Goal: Transaction & Acquisition: Purchase product/service

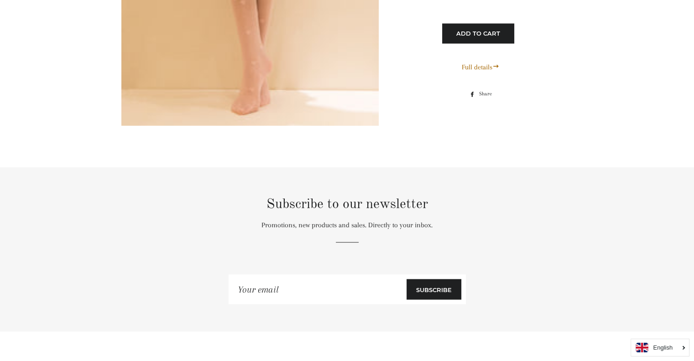
scroll to position [5205, 0]
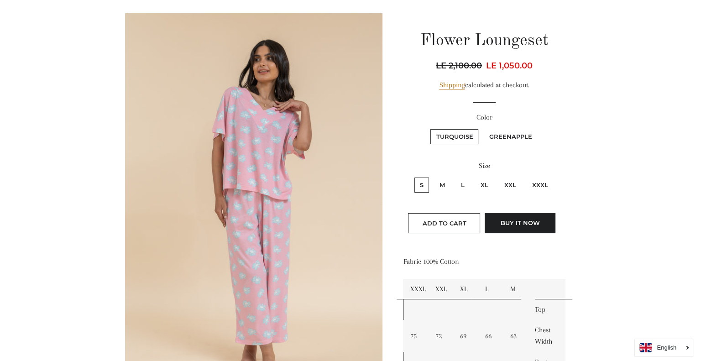
scroll to position [95, 0]
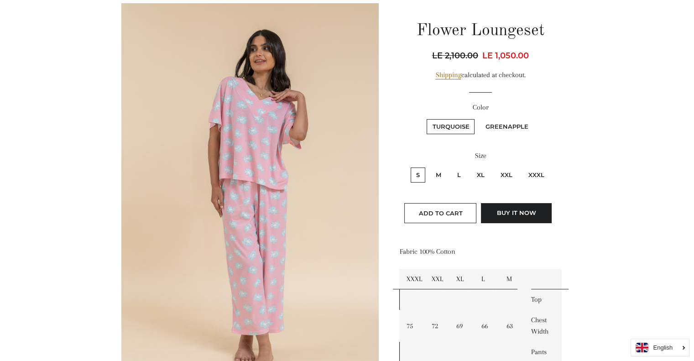
click at [265, 68] on img at bounding box center [250, 196] width 258 height 387
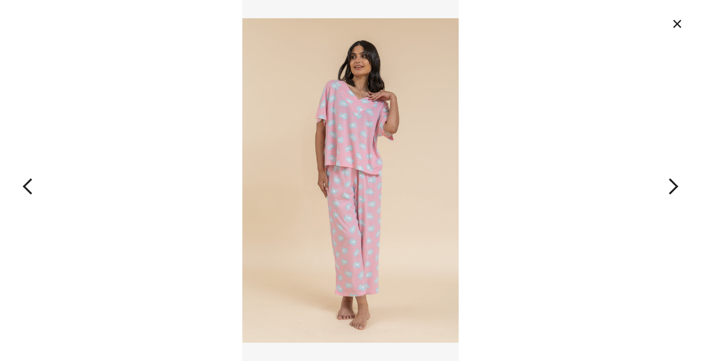
click at [359, 107] on img at bounding box center [350, 180] width 216 height 361
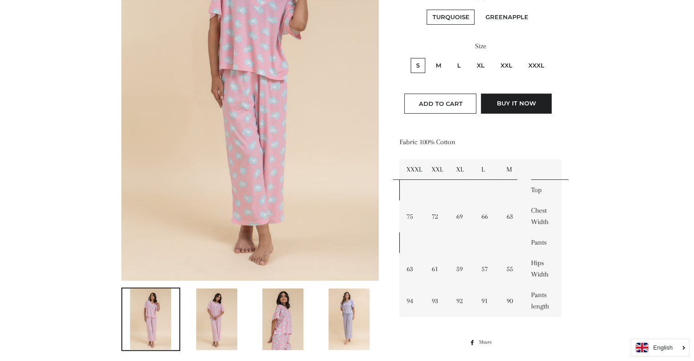
scroll to position [207, 0]
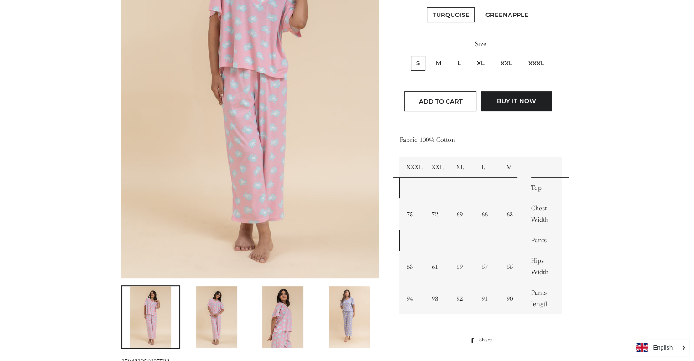
click at [343, 310] on img at bounding box center [349, 317] width 41 height 62
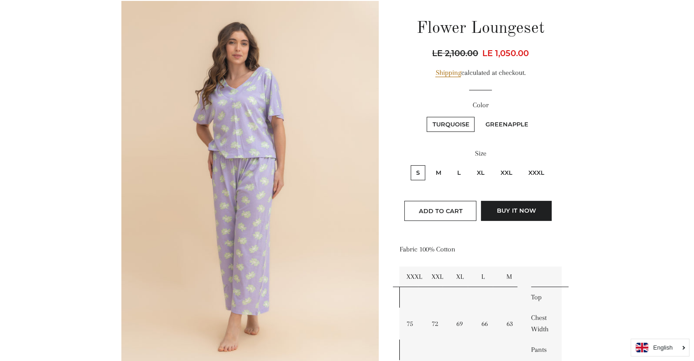
scroll to position [100, 0]
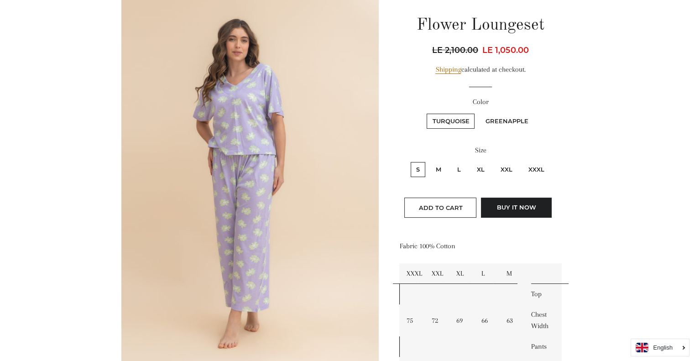
click at [497, 121] on label "Greenapple" at bounding box center [507, 121] width 54 height 15
click at [479, 113] on input "Greenapple" at bounding box center [478, 112] width 0 height 0
radio input "true"
click at [438, 120] on label "Turquoise" at bounding box center [451, 121] width 48 height 15
click at [426, 113] on input "Turquoise" at bounding box center [426, 112] width 0 height 0
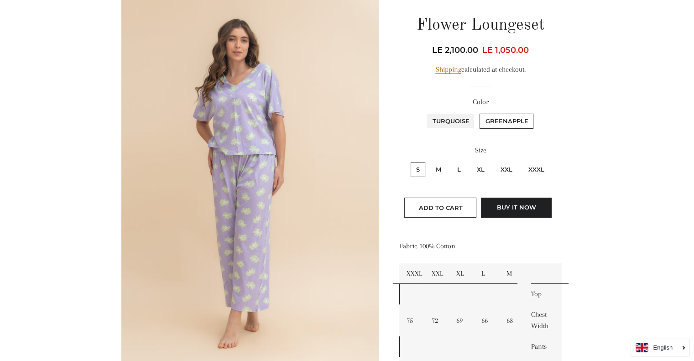
radio input "true"
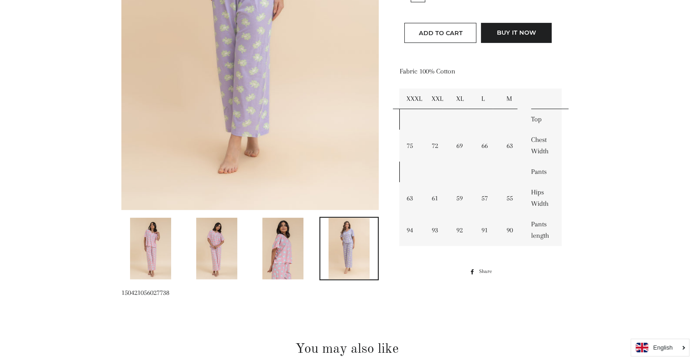
scroll to position [296, 0]
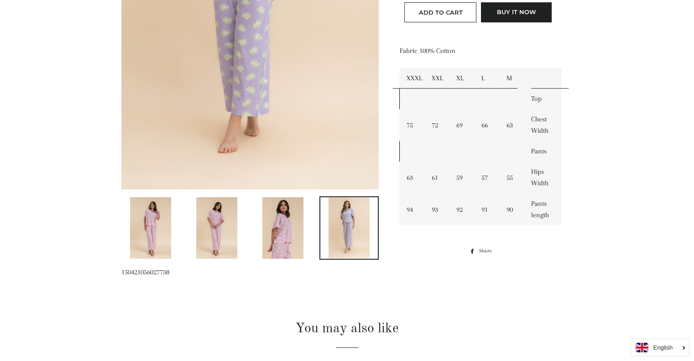
click at [142, 226] on img at bounding box center [150, 228] width 41 height 62
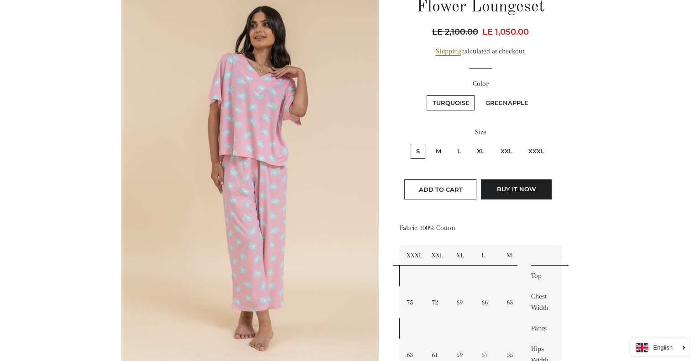
scroll to position [67, 0]
